Goal: Information Seeking & Learning: Learn about a topic

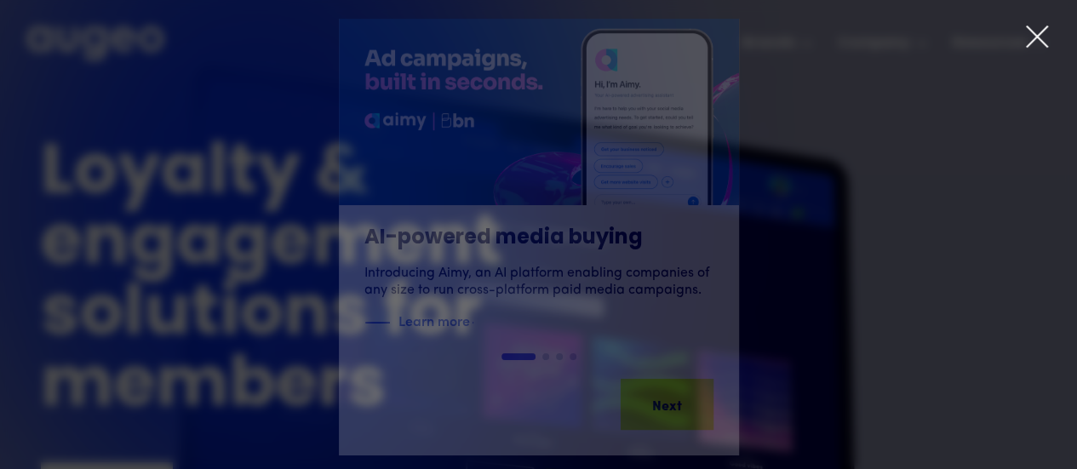
click at [1028, 57] on div "1 of 4" at bounding box center [538, 237] width 1077 height 437
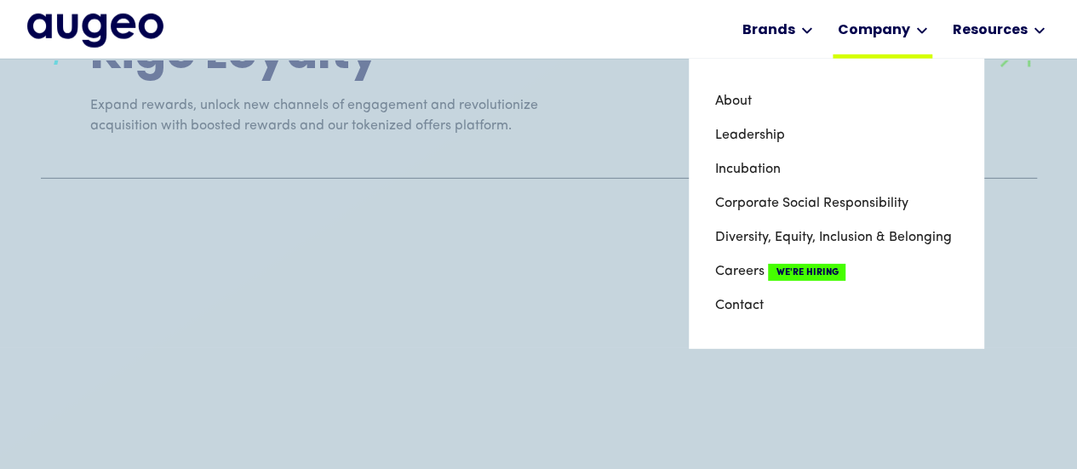
scroll to position [2574, 0]
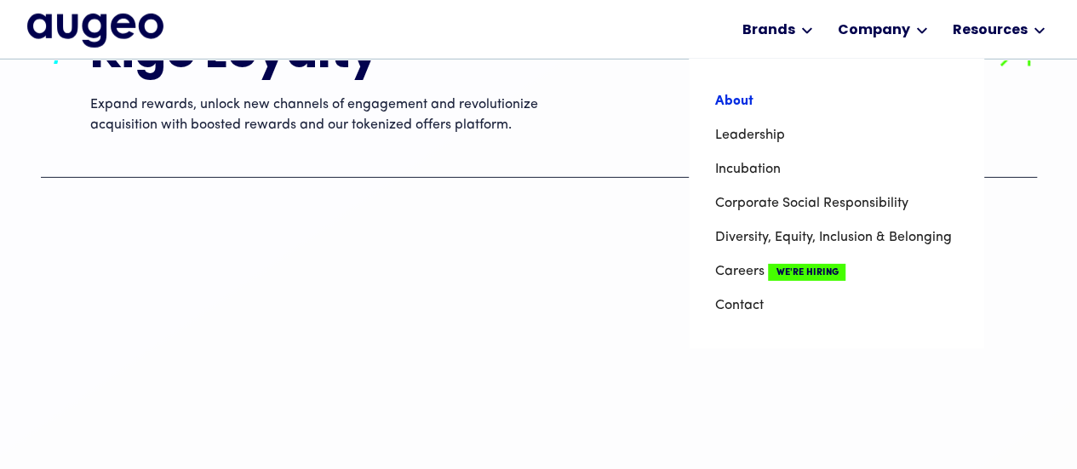
click at [747, 93] on link "About" at bounding box center [835, 101] width 243 height 34
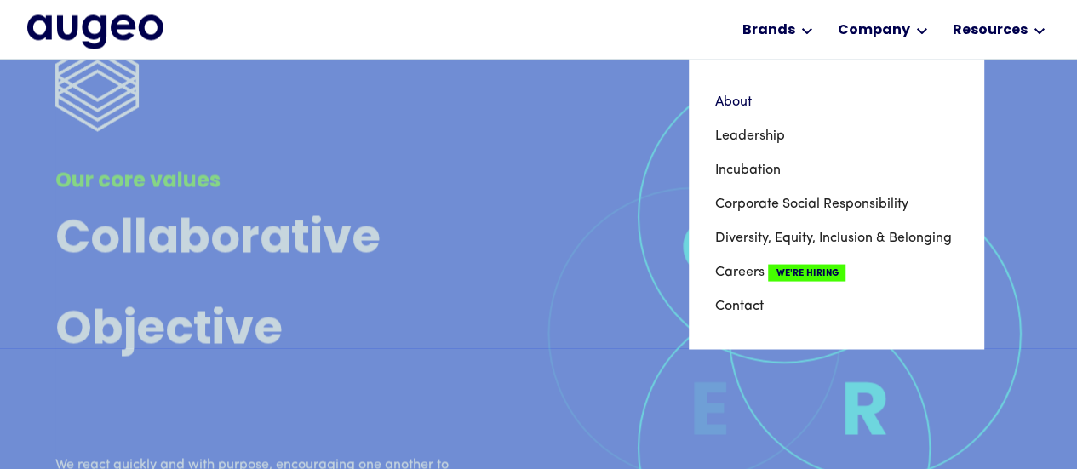
scroll to position [4805, 0]
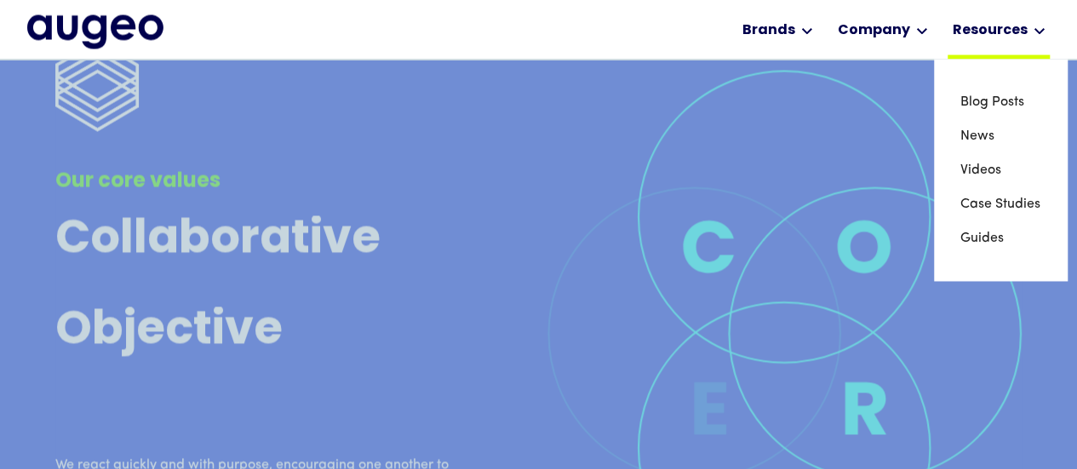
click at [1003, 47] on div "Resources" at bounding box center [999, 29] width 102 height 59
click at [1001, 200] on link "Case Studies" at bounding box center [1000, 203] width 82 height 34
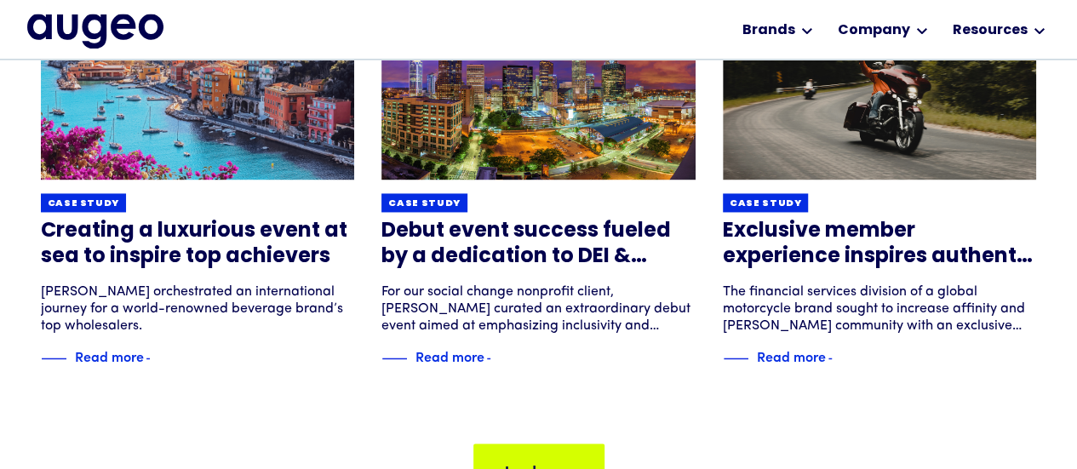
scroll to position [1199, 0]
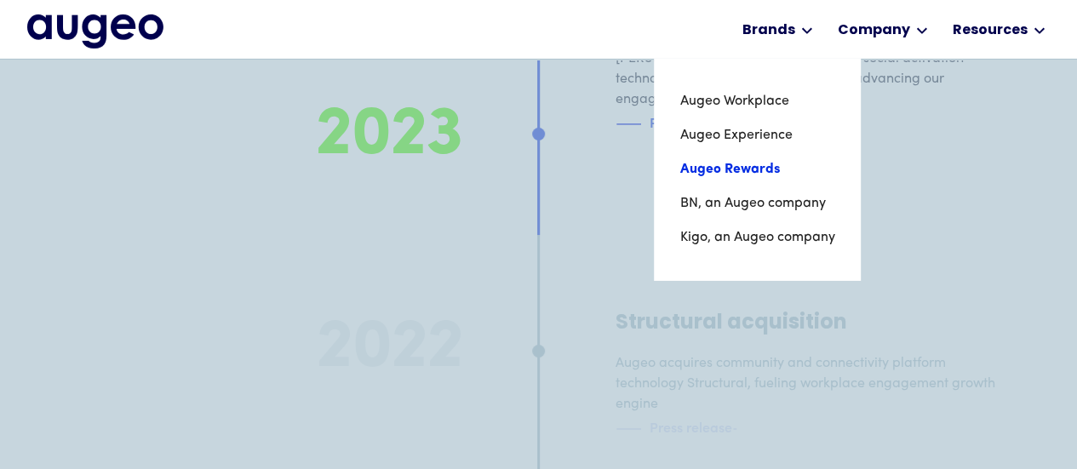
scroll to position [6178, 0]
click at [810, 138] on link "Augeo Experience" at bounding box center [756, 135] width 155 height 34
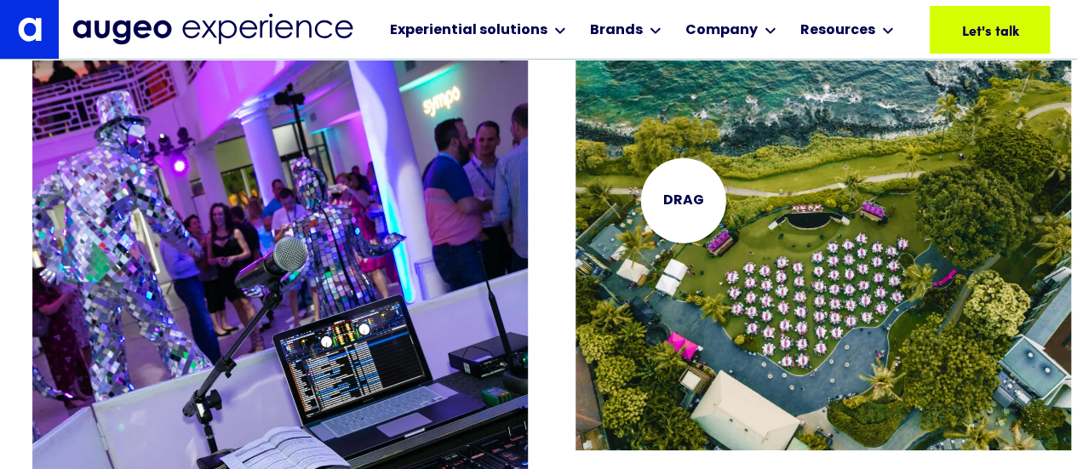
scroll to position [3089, 0]
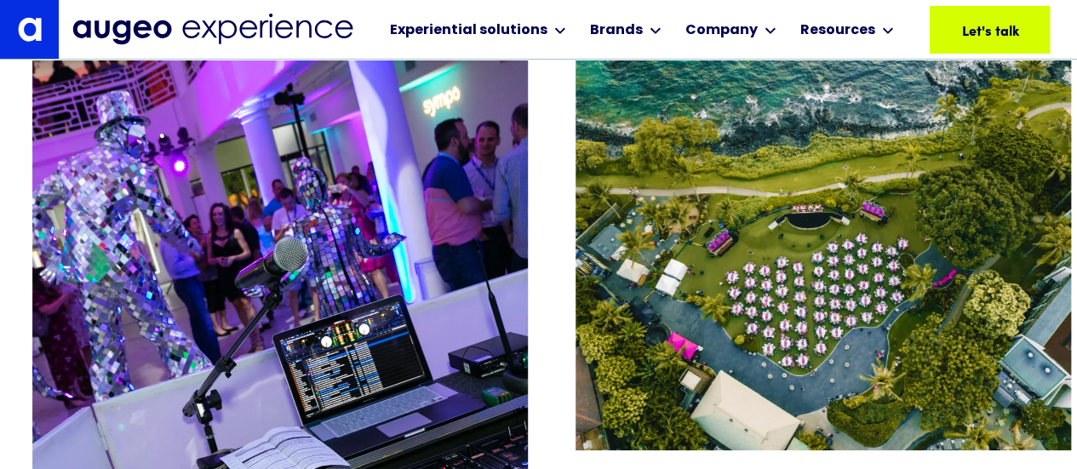
click at [46, 30] on link at bounding box center [29, 29] width 59 height 59
